Goal: Navigation & Orientation: Understand site structure

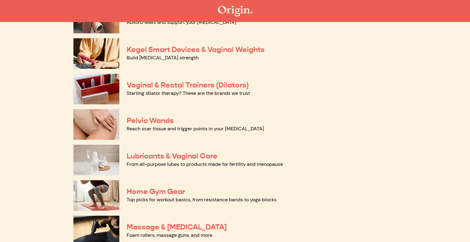
scroll to position [225, 0]
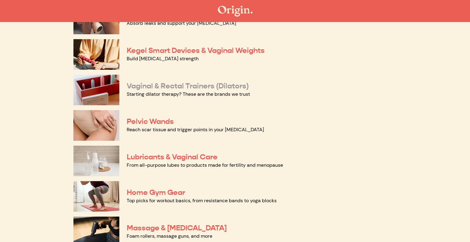
click at [159, 87] on link "Vaginal & Rectal Trainers (Dilators)" at bounding box center [188, 85] width 122 height 9
click at [155, 123] on link "Pelvic Wands" at bounding box center [150, 121] width 47 height 9
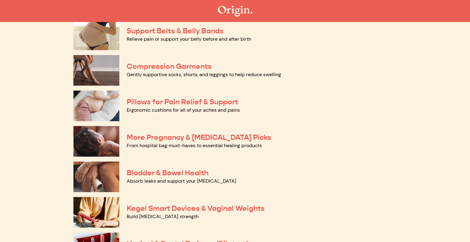
scroll to position [74, 0]
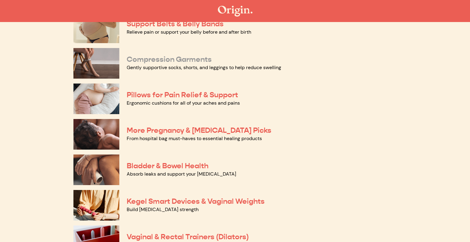
click at [172, 60] on link "Compression Garments" at bounding box center [169, 59] width 85 height 9
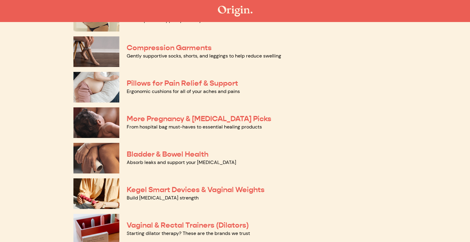
scroll to position [89, 0]
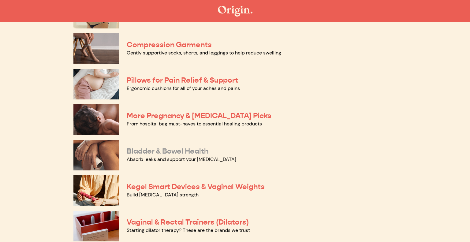
click at [168, 151] on link "Bladder & Bowel Health" at bounding box center [168, 151] width 82 height 9
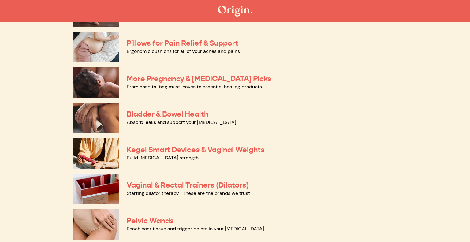
scroll to position [129, 0]
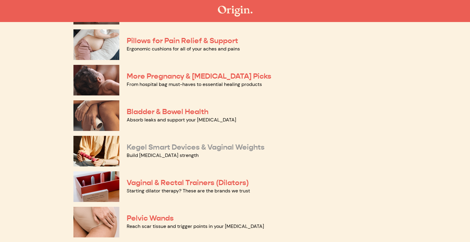
click at [217, 147] on link "Kegel Smart Devices & Vaginal Weights" at bounding box center [196, 147] width 138 height 9
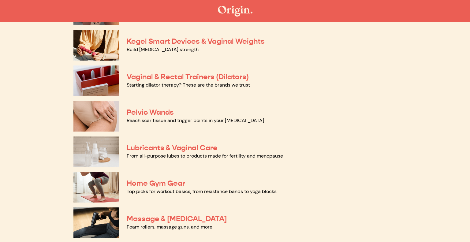
scroll to position [235, 0]
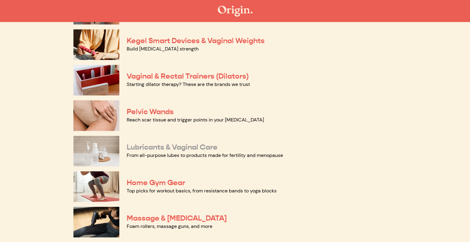
click at [168, 149] on link "Lubricants & Vaginal Care" at bounding box center [172, 147] width 91 height 9
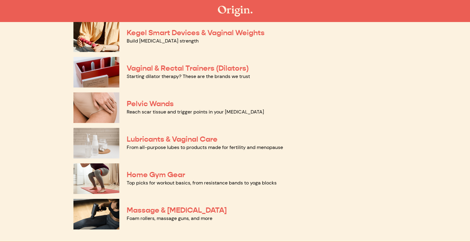
scroll to position [305, 0]
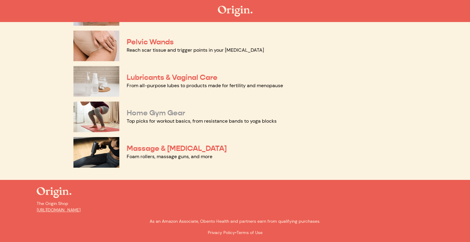
click at [175, 114] on link "Home Gym Gear" at bounding box center [156, 112] width 58 height 9
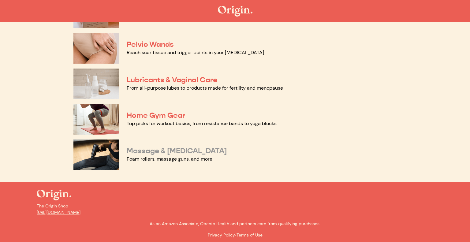
scroll to position [302, 0]
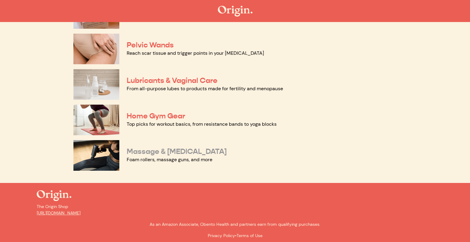
click at [218, 153] on link "Massage & Myofascial Release" at bounding box center [177, 151] width 100 height 9
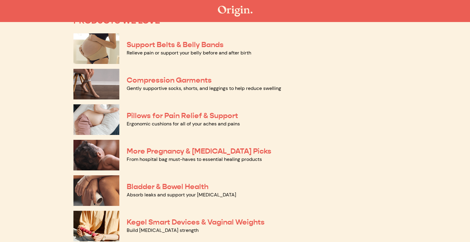
scroll to position [0, 0]
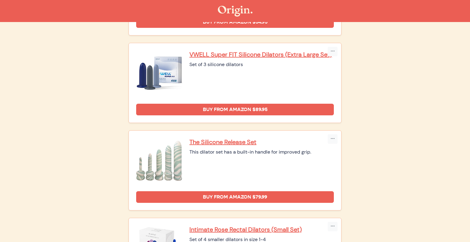
scroll to position [584, 0]
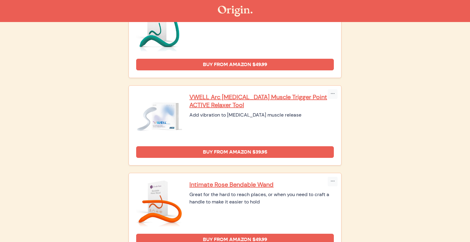
scroll to position [262, 0]
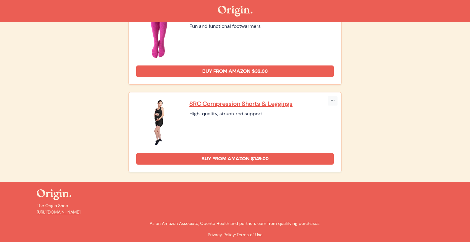
scroll to position [268, 0]
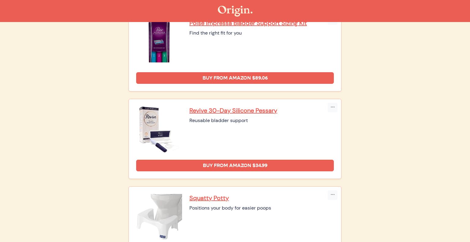
scroll to position [442, 0]
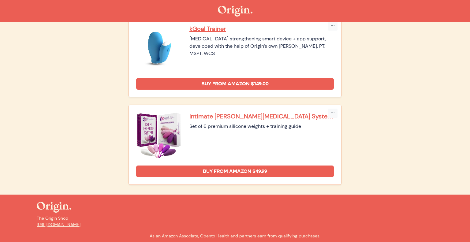
scroll to position [188, 0]
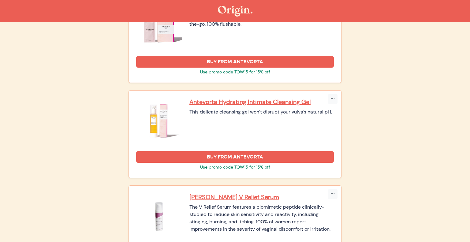
scroll to position [511, 0]
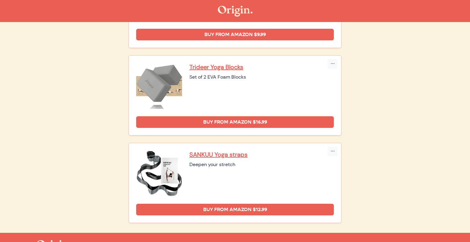
scroll to position [530, 0]
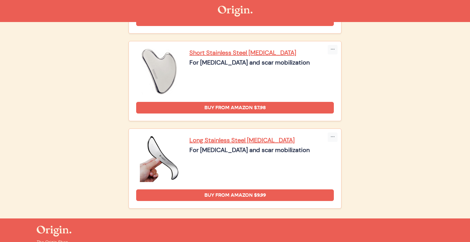
scroll to position [958, 0]
